Goal: Find specific page/section: Find specific page/section

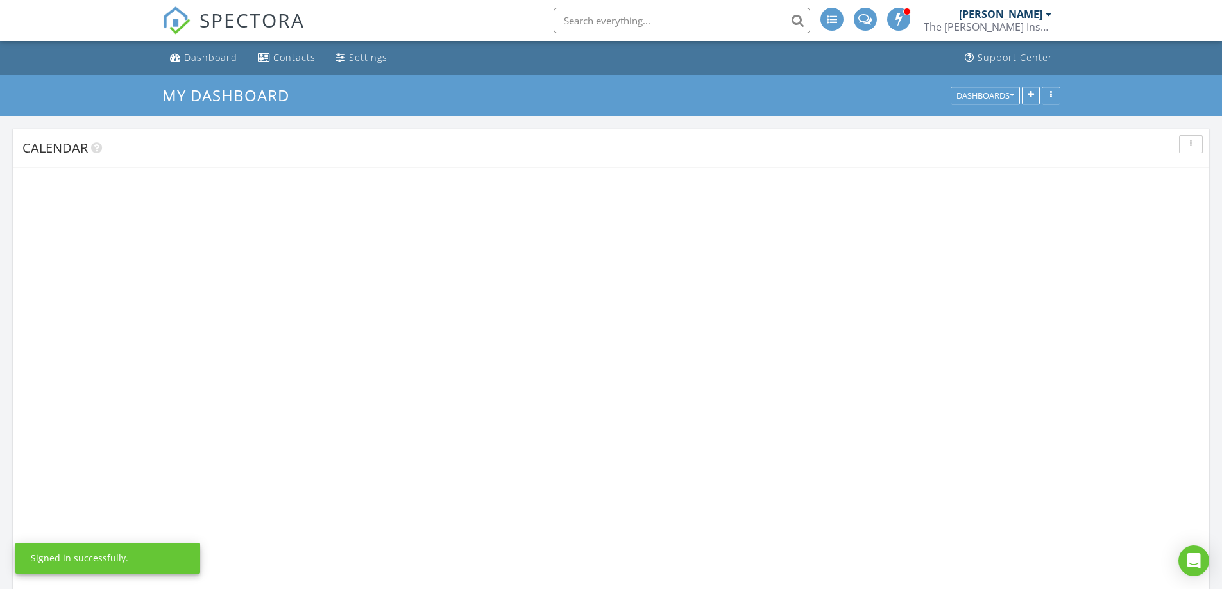
scroll to position [6, 6]
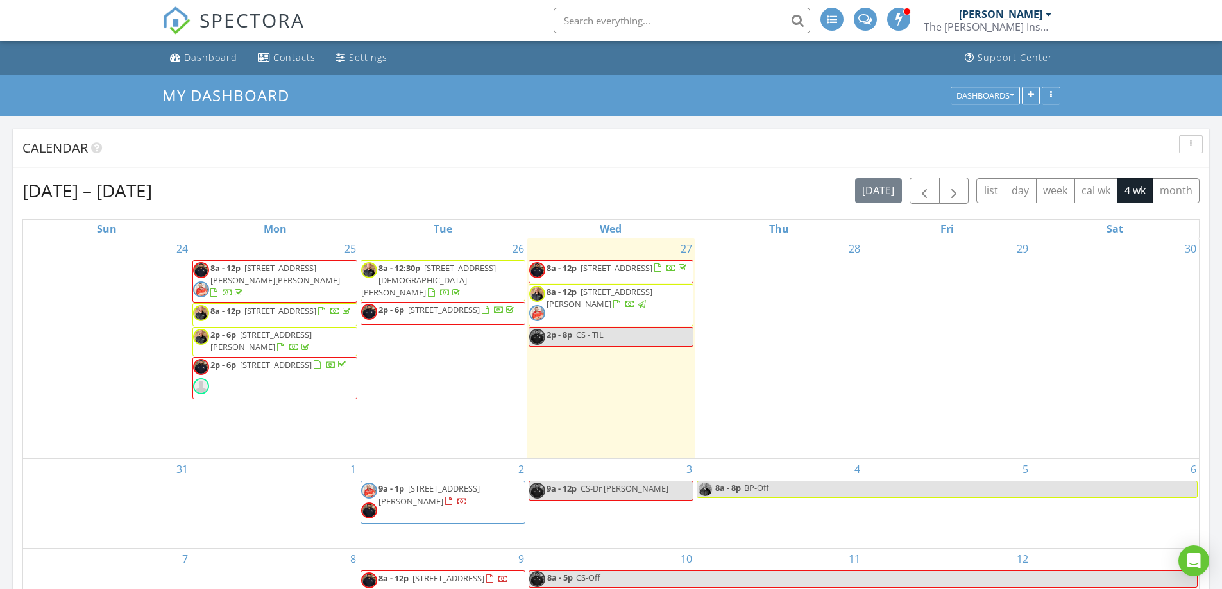
click at [312, 339] on span "[STREET_ADDRESS][PERSON_NAME]" at bounding box center [260, 341] width 101 height 24
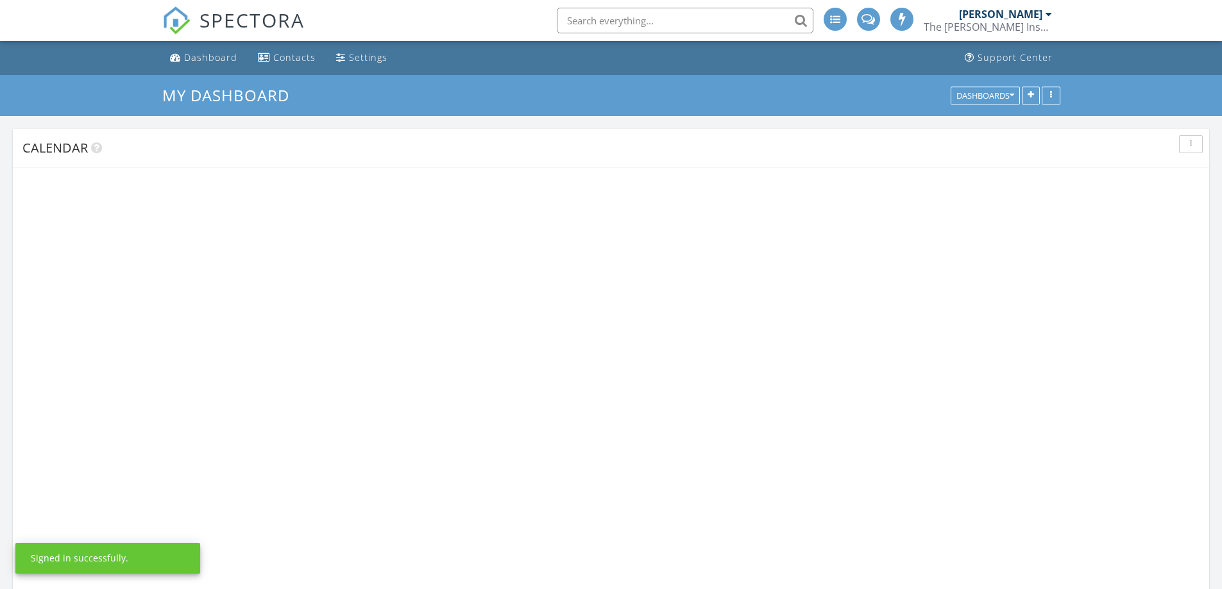
scroll to position [1187, 1241]
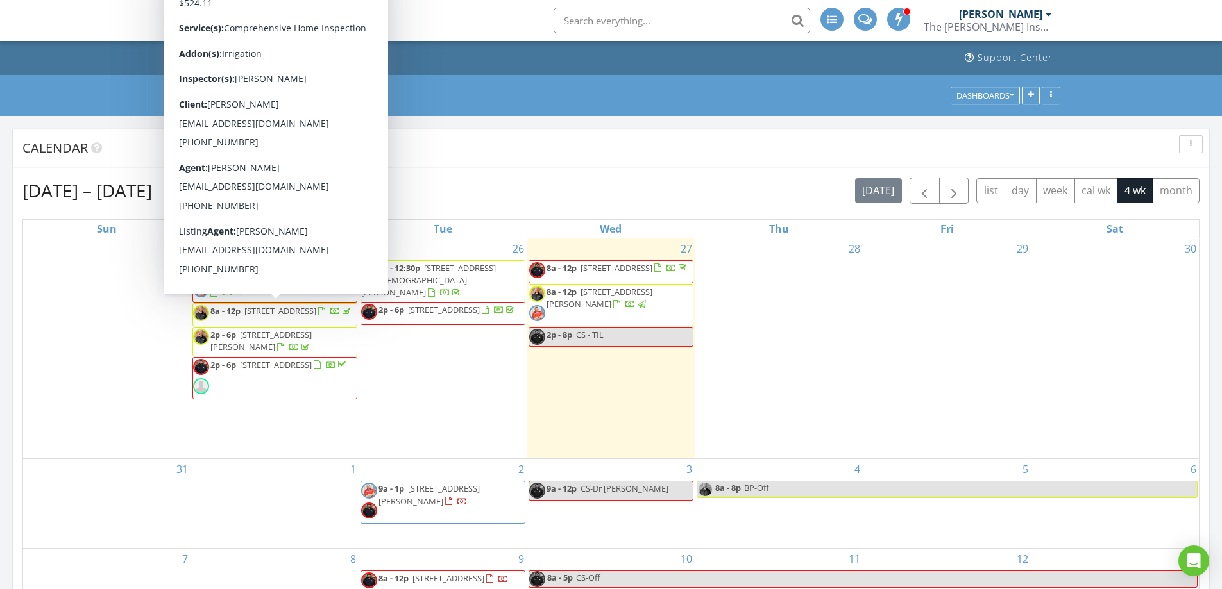
click at [339, 324] on span "8a - 12p 4009 Scenic Way, Granbury 76049" at bounding box center [273, 314] width 160 height 19
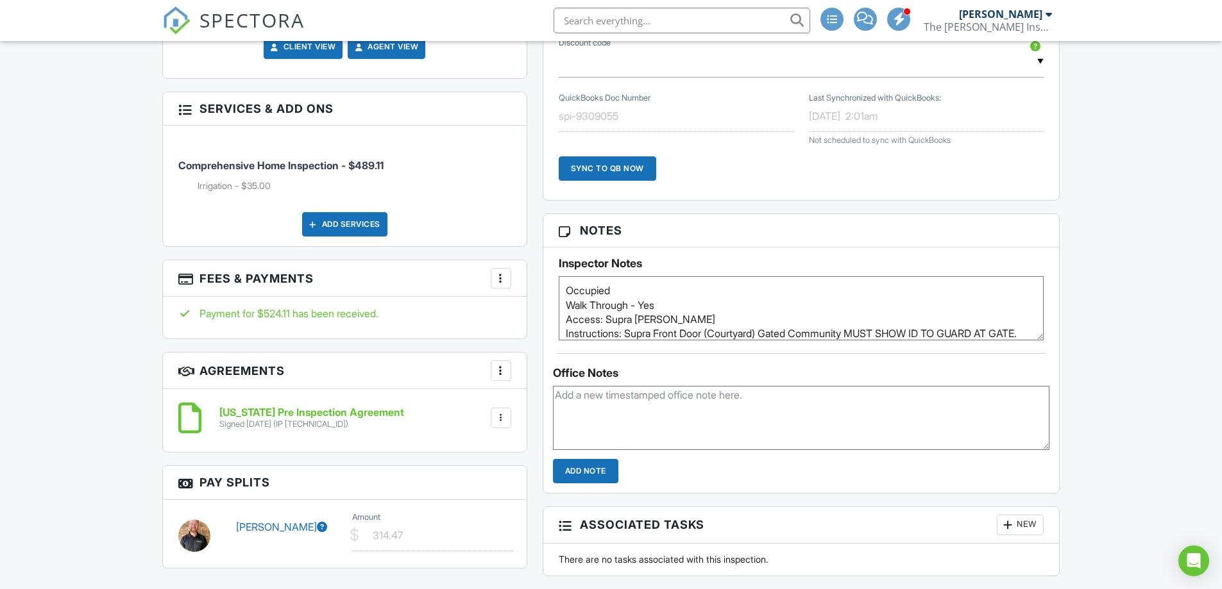
scroll to position [962, 0]
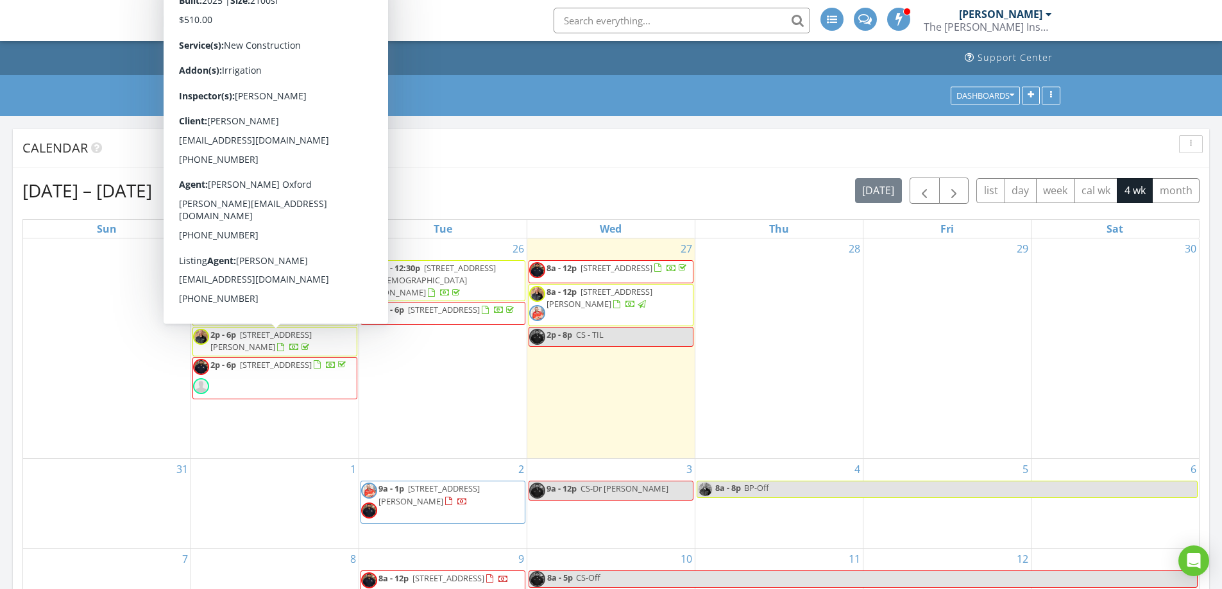
click at [312, 346] on span "500 Nelson Drive , Grandview 76050" at bounding box center [260, 341] width 101 height 24
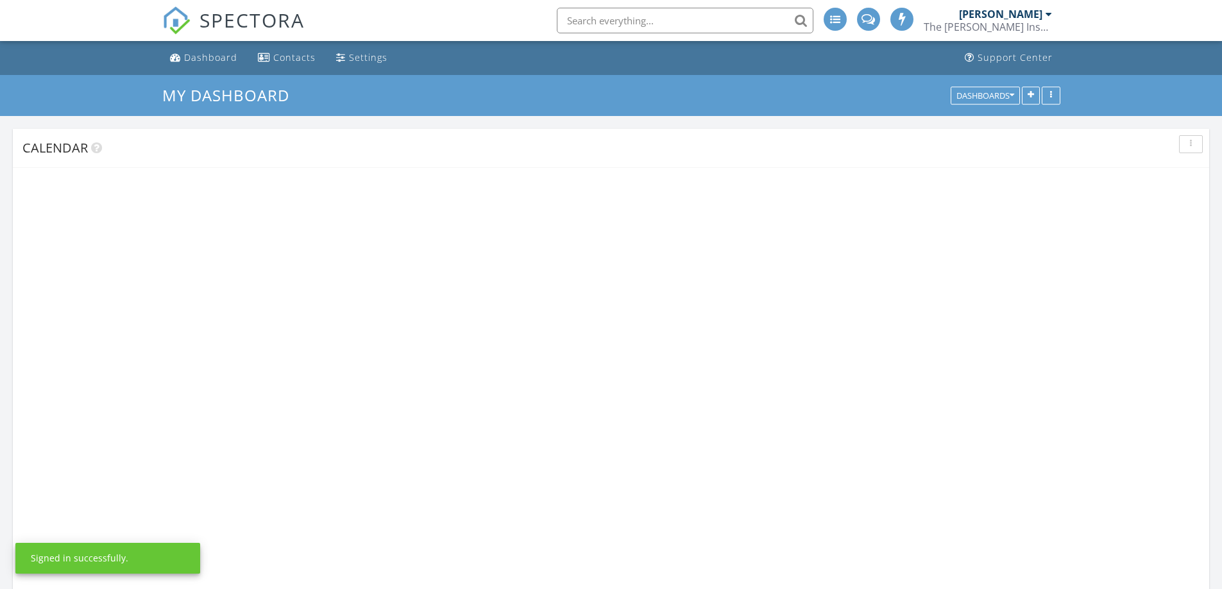
scroll to position [1187, 1241]
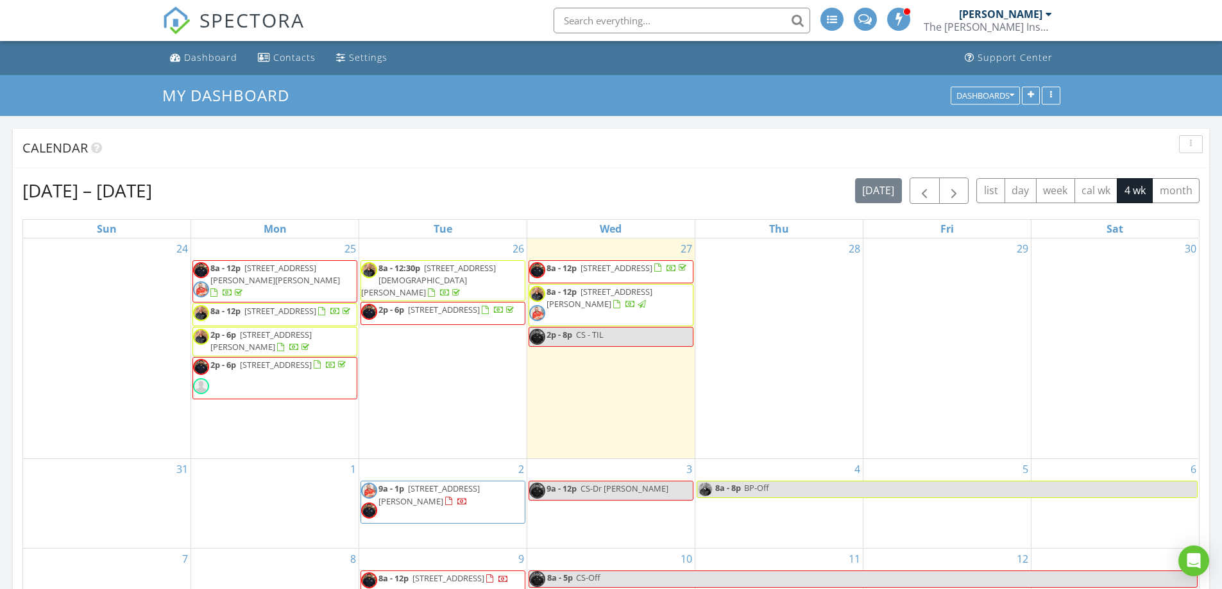
click at [496, 273] on span "[STREET_ADDRESS][DEMOGRAPHIC_DATA][PERSON_NAME]" at bounding box center [428, 280] width 135 height 36
click at [673, 305] on span "8a - 12p 199 Graystone Dr, Weatherford 76088" at bounding box center [611, 305] width 164 height 38
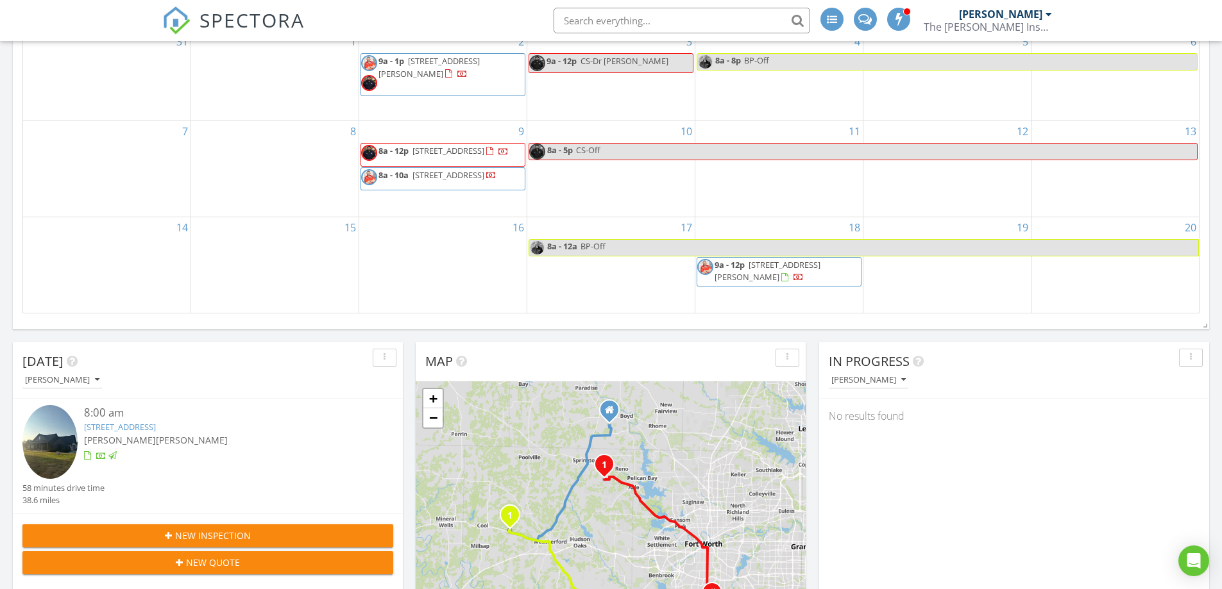
scroll to position [321, 0]
